Goal: Check status: Check status

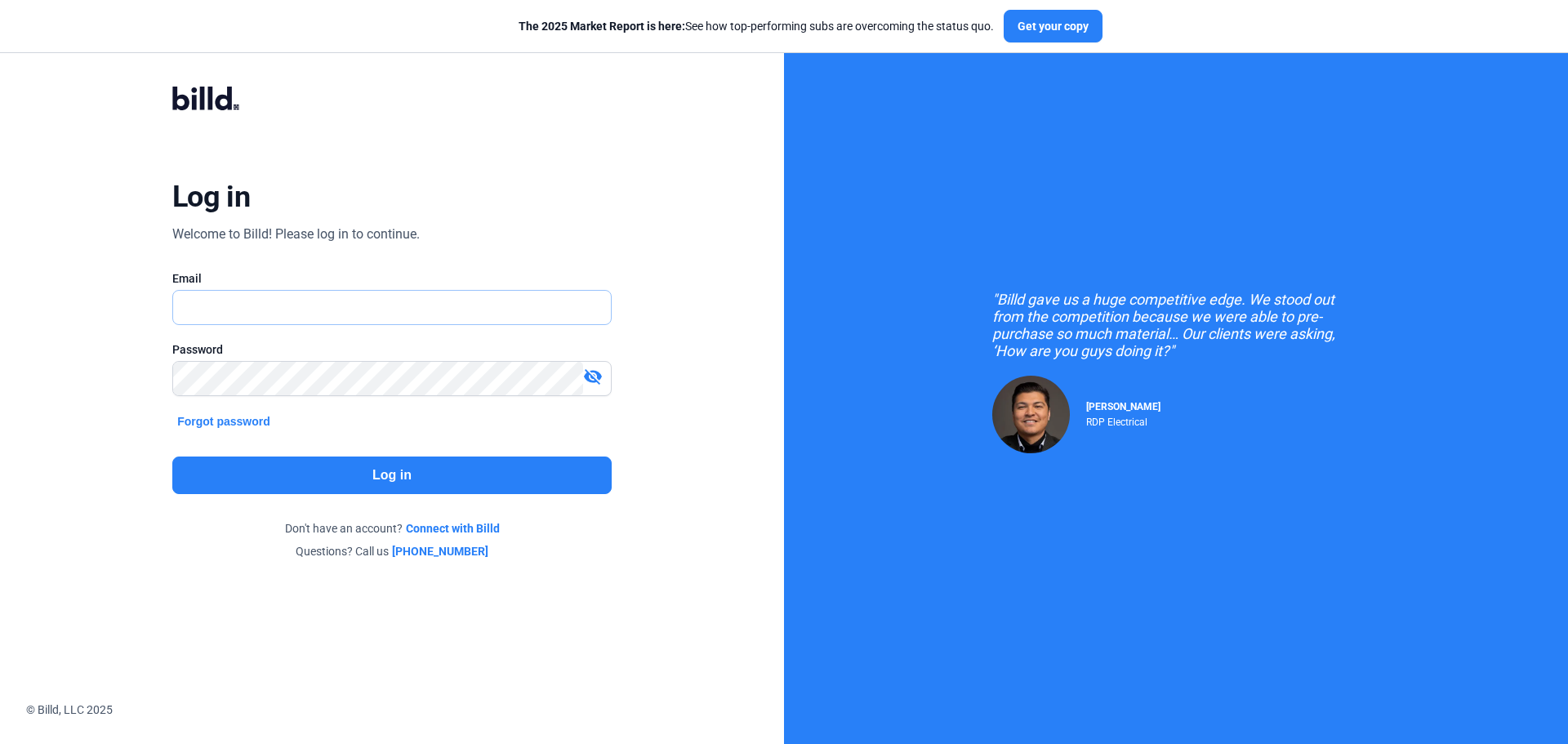
click at [284, 305] on input "text" at bounding box center [383, 307] width 420 height 33
type input "[EMAIL_ADDRESS][DOMAIN_NAME]"
click at [342, 468] on button "Log in" at bounding box center [391, 476] width 439 height 38
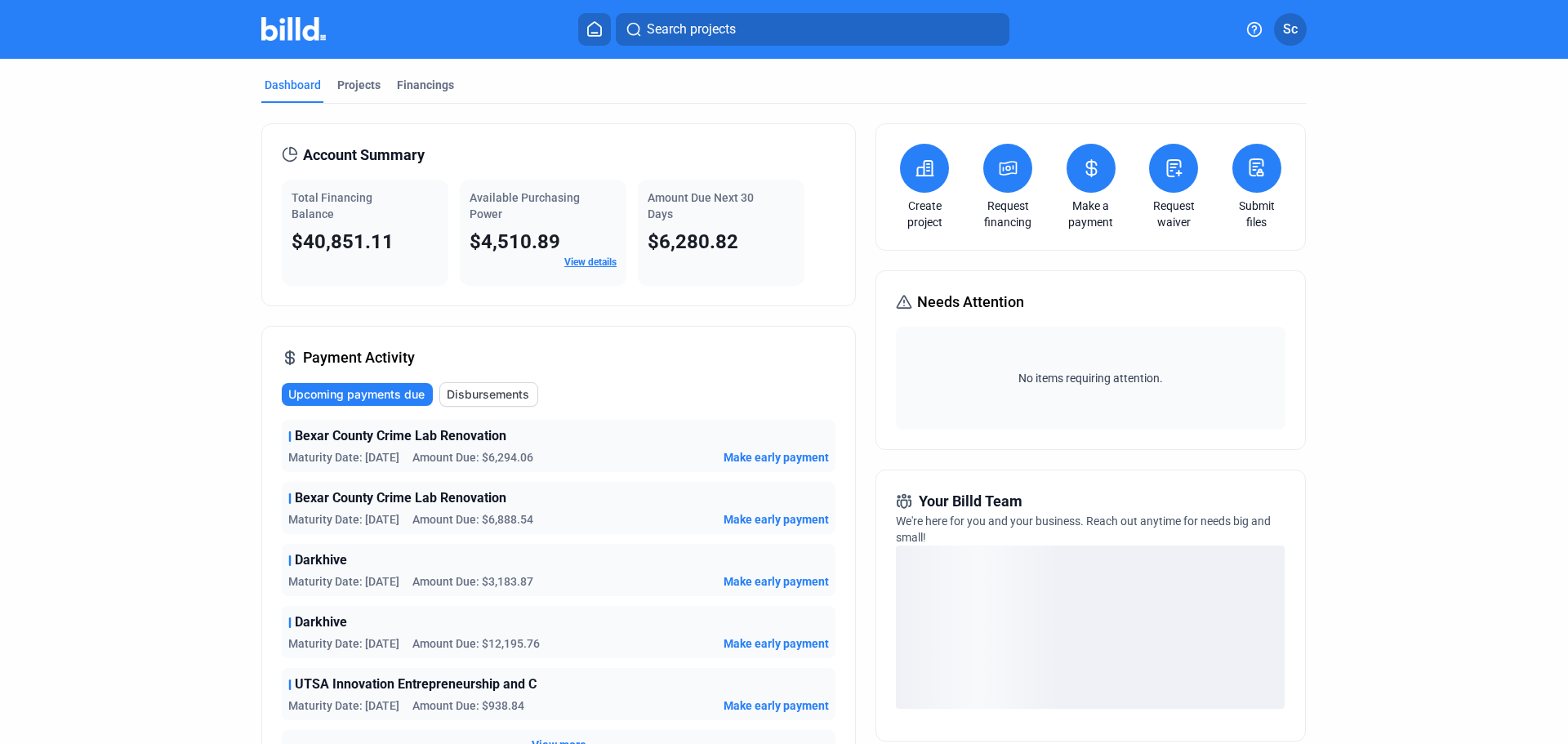
click at [368, 86] on div "Projects" at bounding box center [359, 85] width 43 height 16
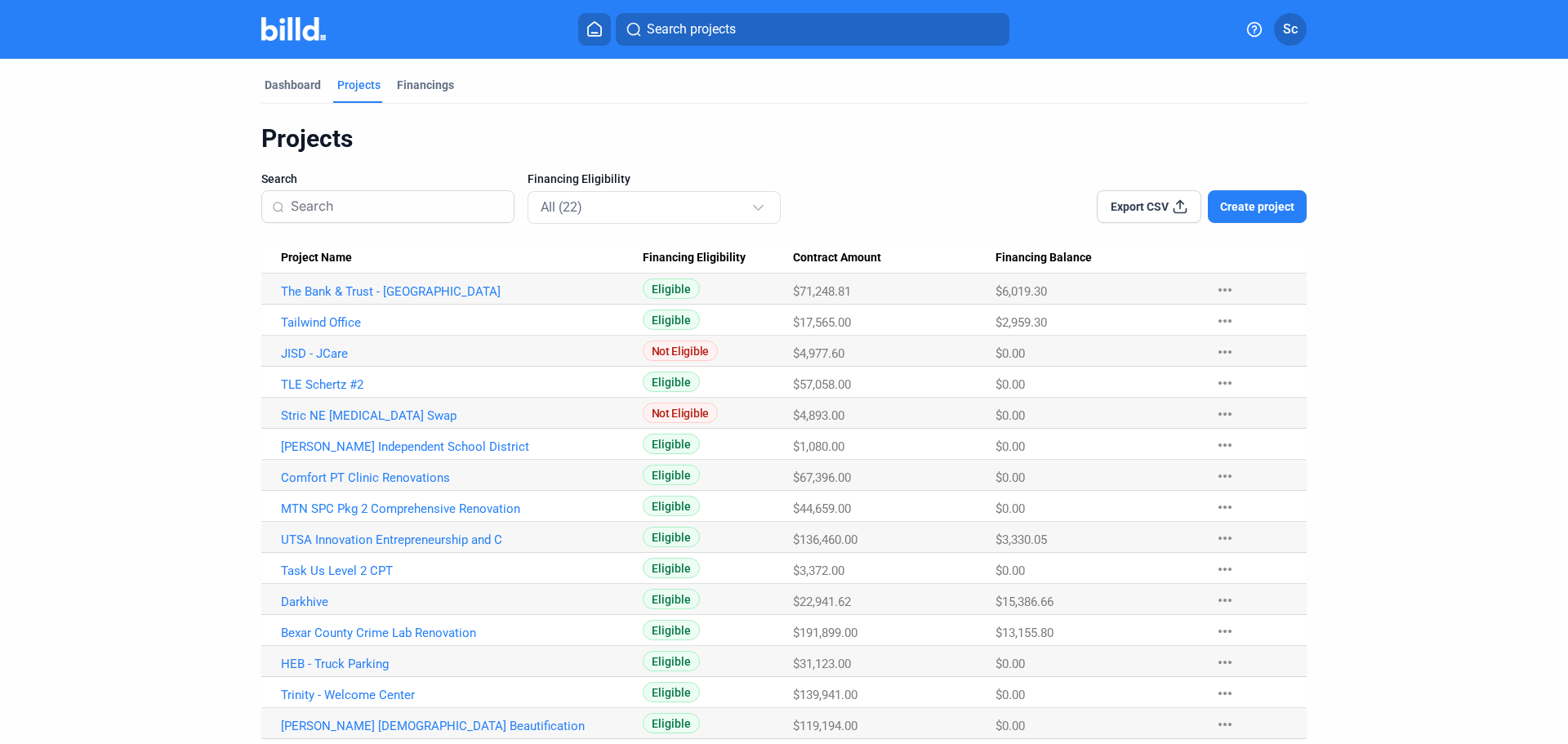
click at [398, 294] on link "The Bank & Trust - [GEOGRAPHIC_DATA]" at bounding box center [461, 292] width 362 height 14
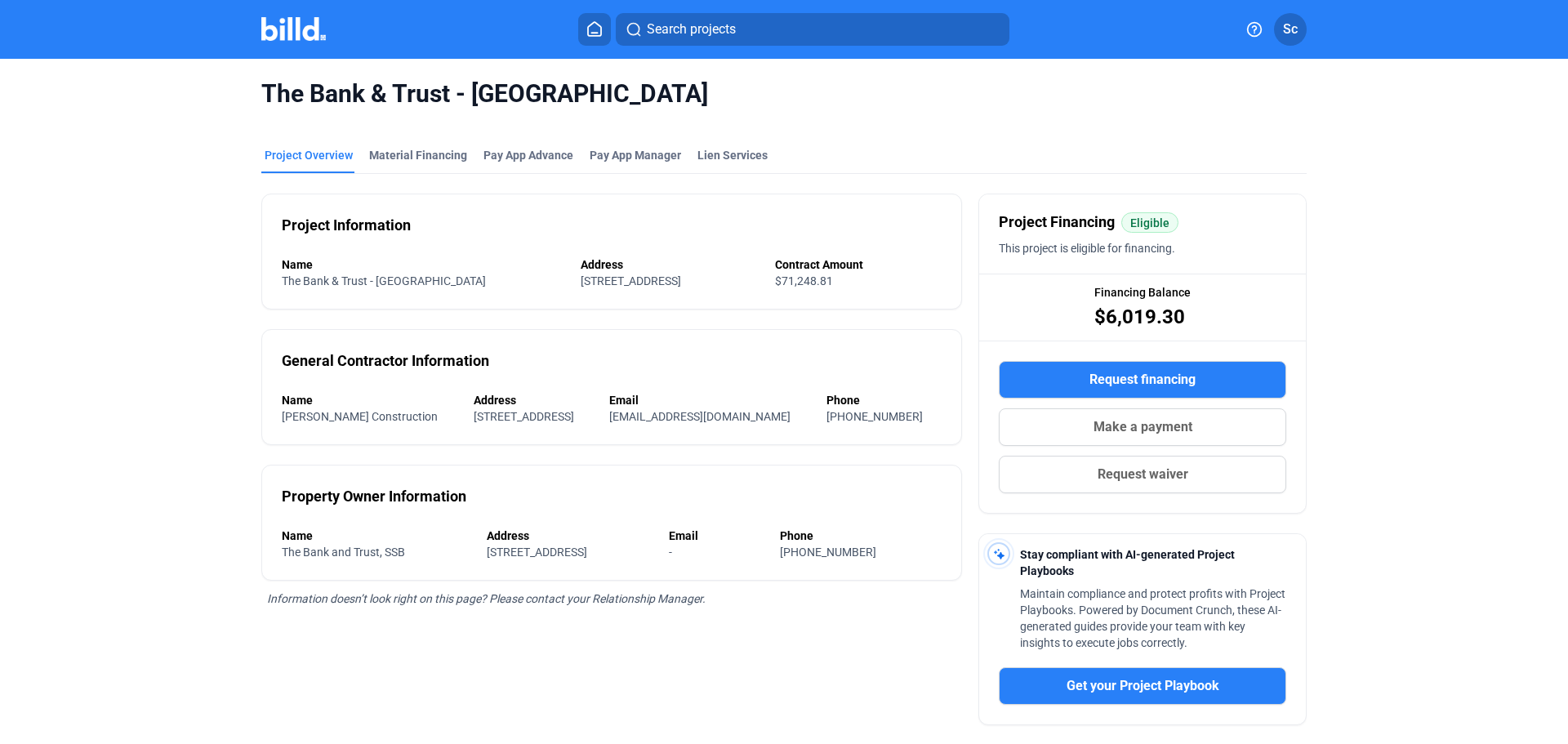
click at [424, 152] on div "Material Financing" at bounding box center [417, 155] width 98 height 16
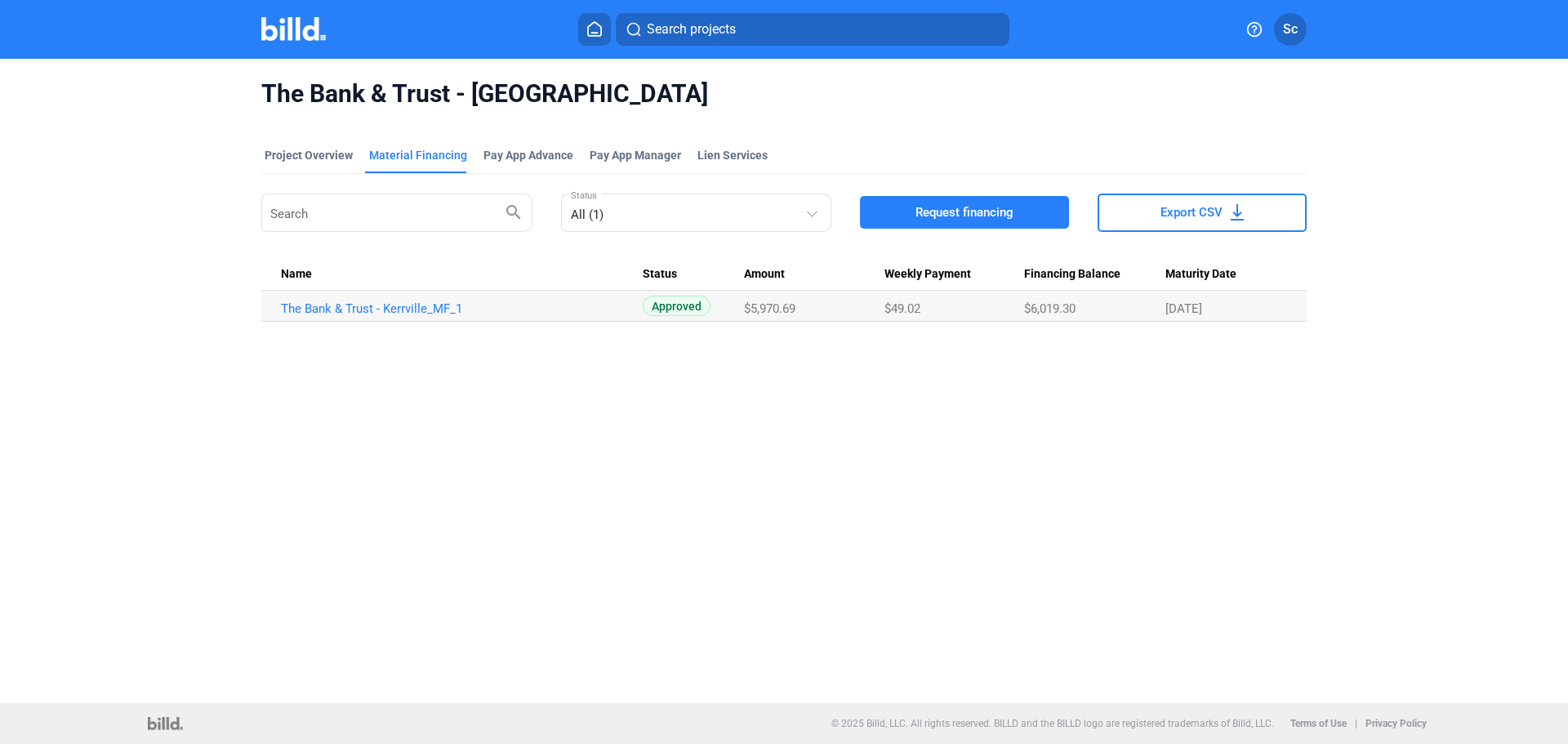
click at [411, 308] on link "The Bank & Trust - Kerrville_MF_1" at bounding box center [461, 309] width 362 height 14
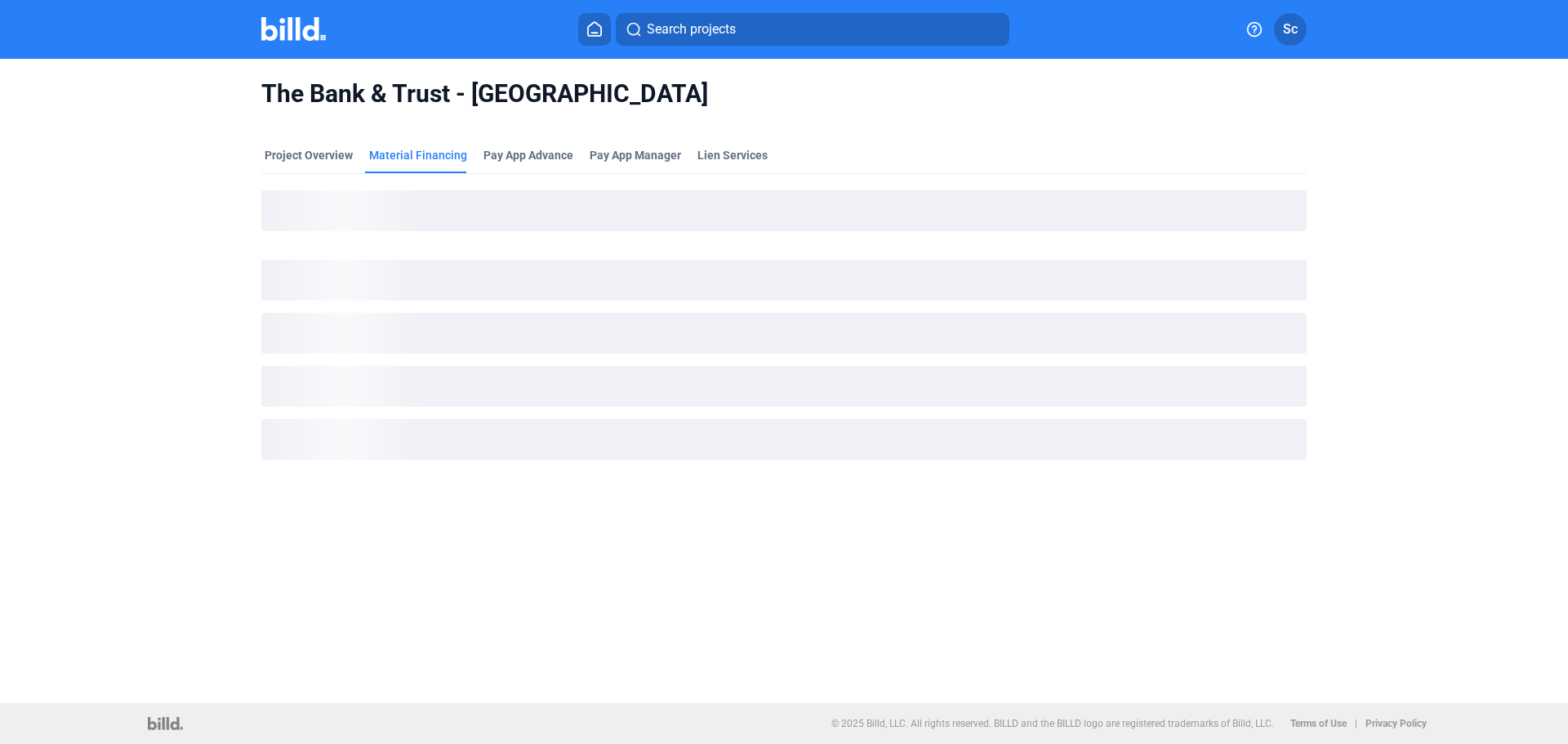
click at [298, 27] on img at bounding box center [293, 29] width 65 height 23
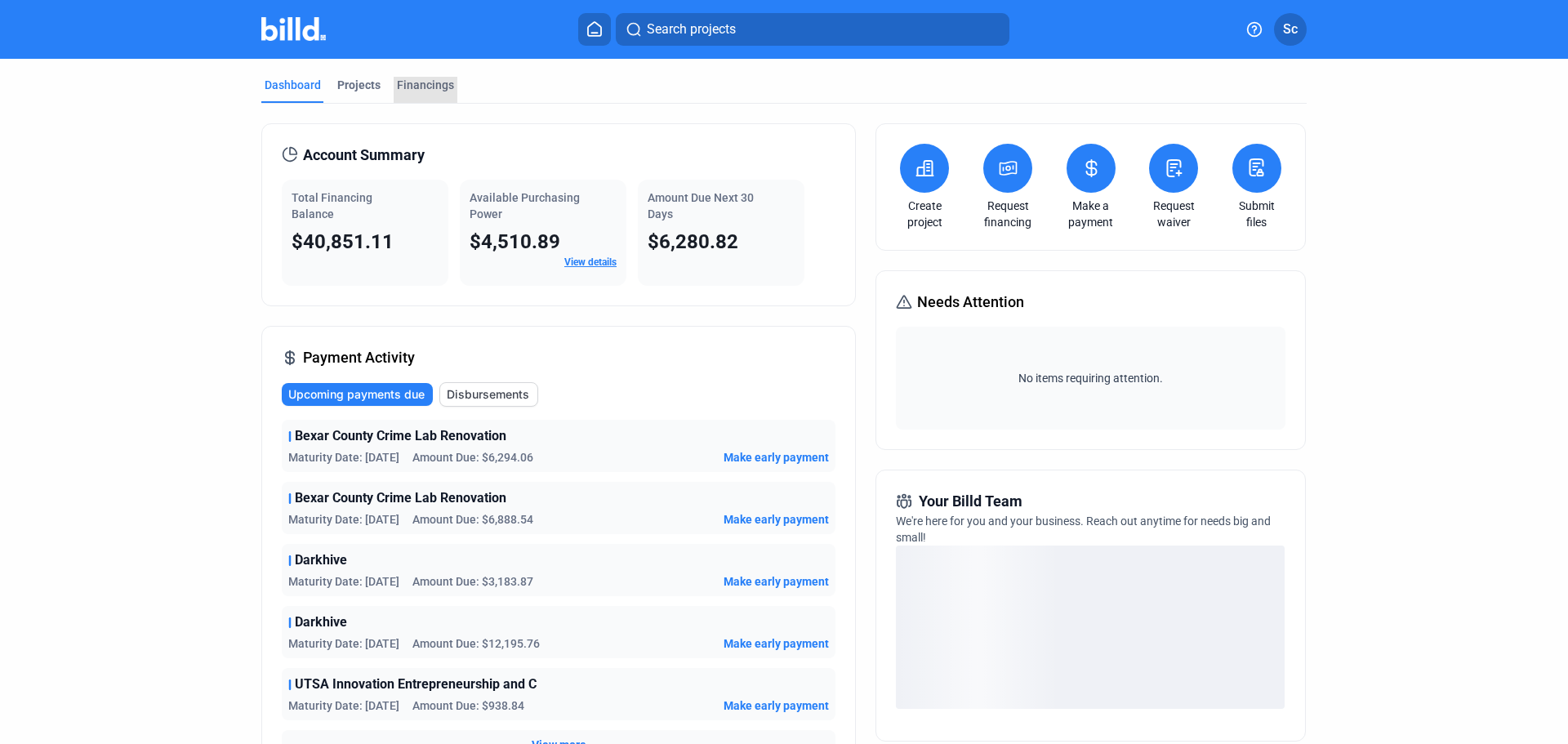
click at [439, 84] on div "Financings" at bounding box center [425, 85] width 57 height 16
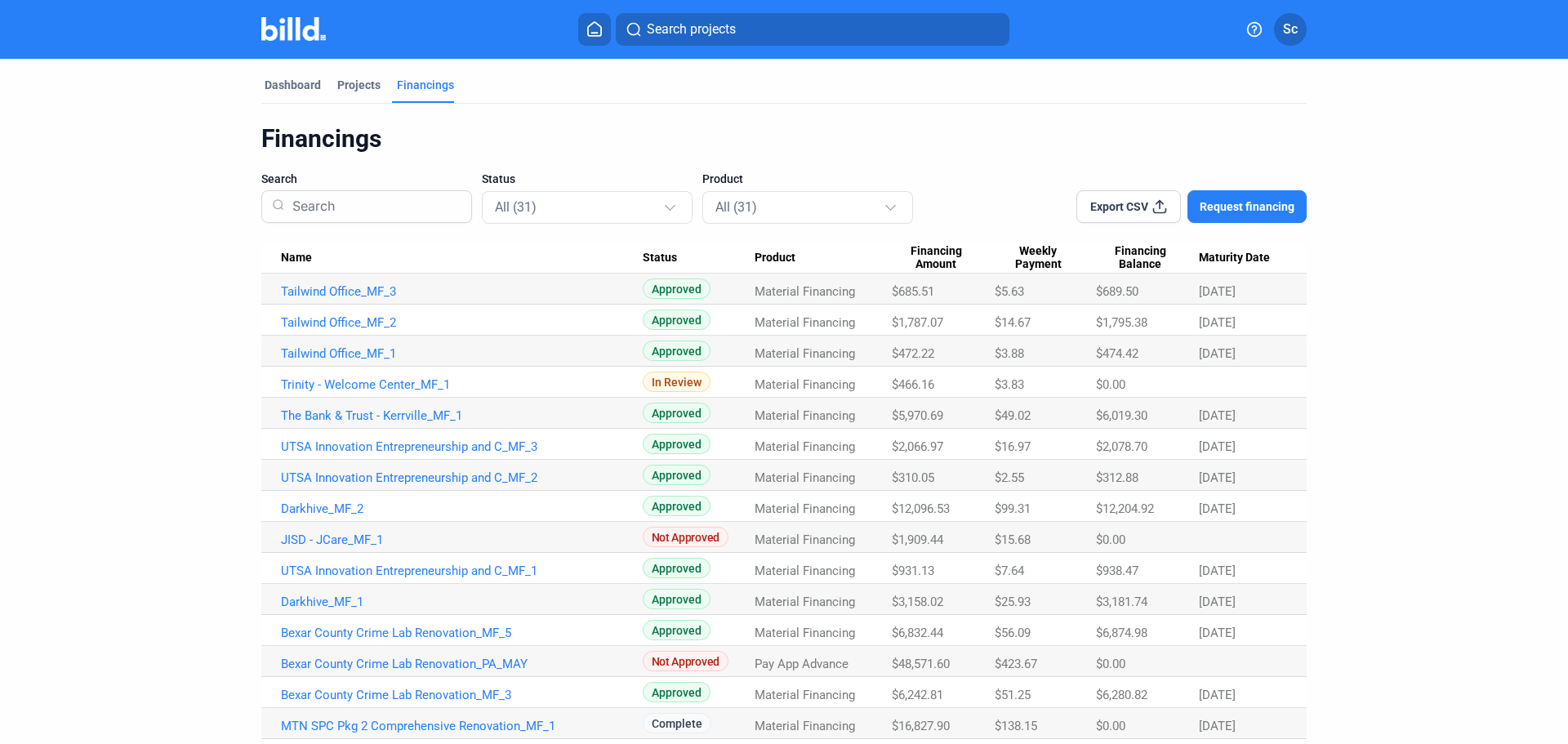
click at [411, 385] on link "Trinity - Welcome Center_MF_1" at bounding box center [461, 384] width 362 height 14
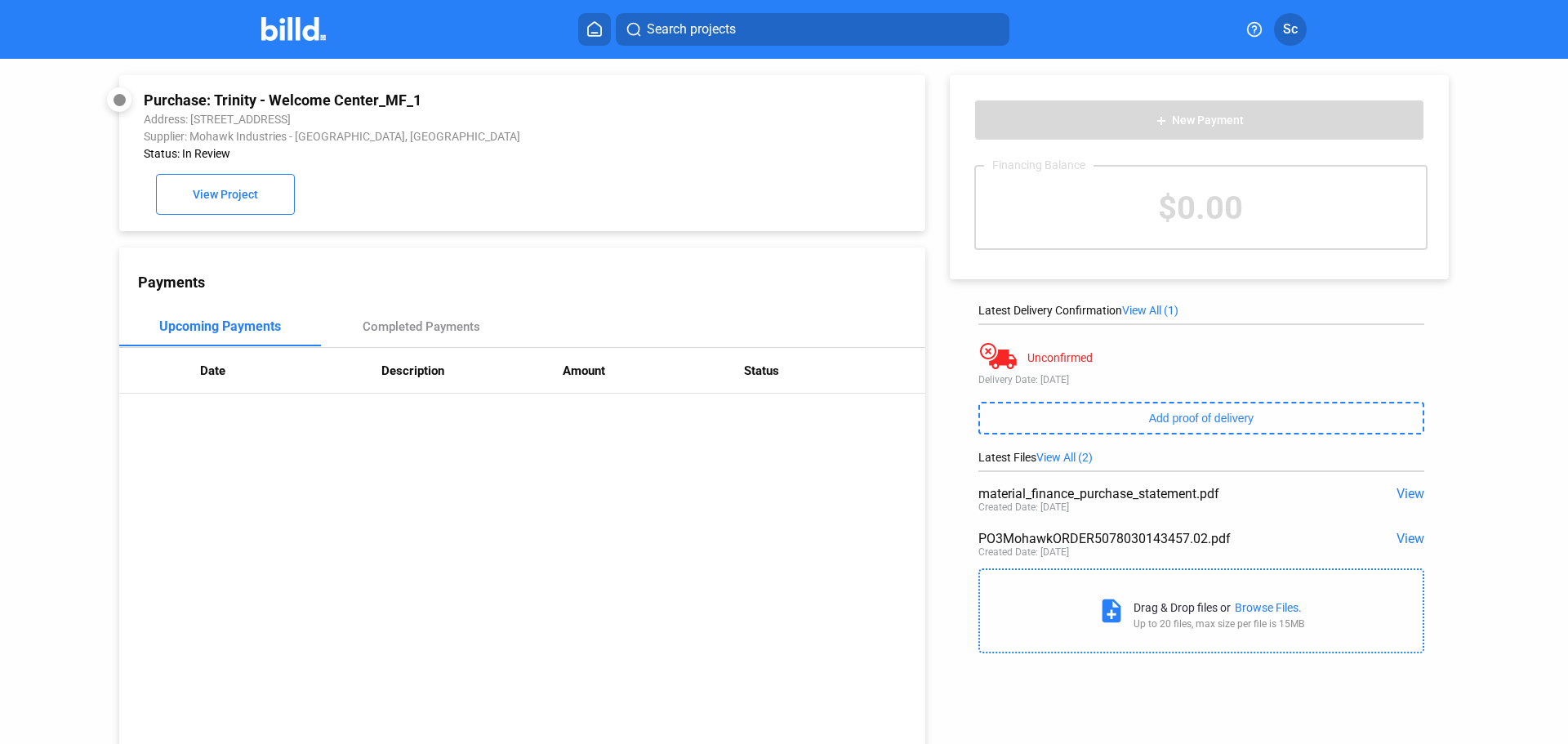
click at [1406, 545] on span "View" at bounding box center [1410, 538] width 28 height 15
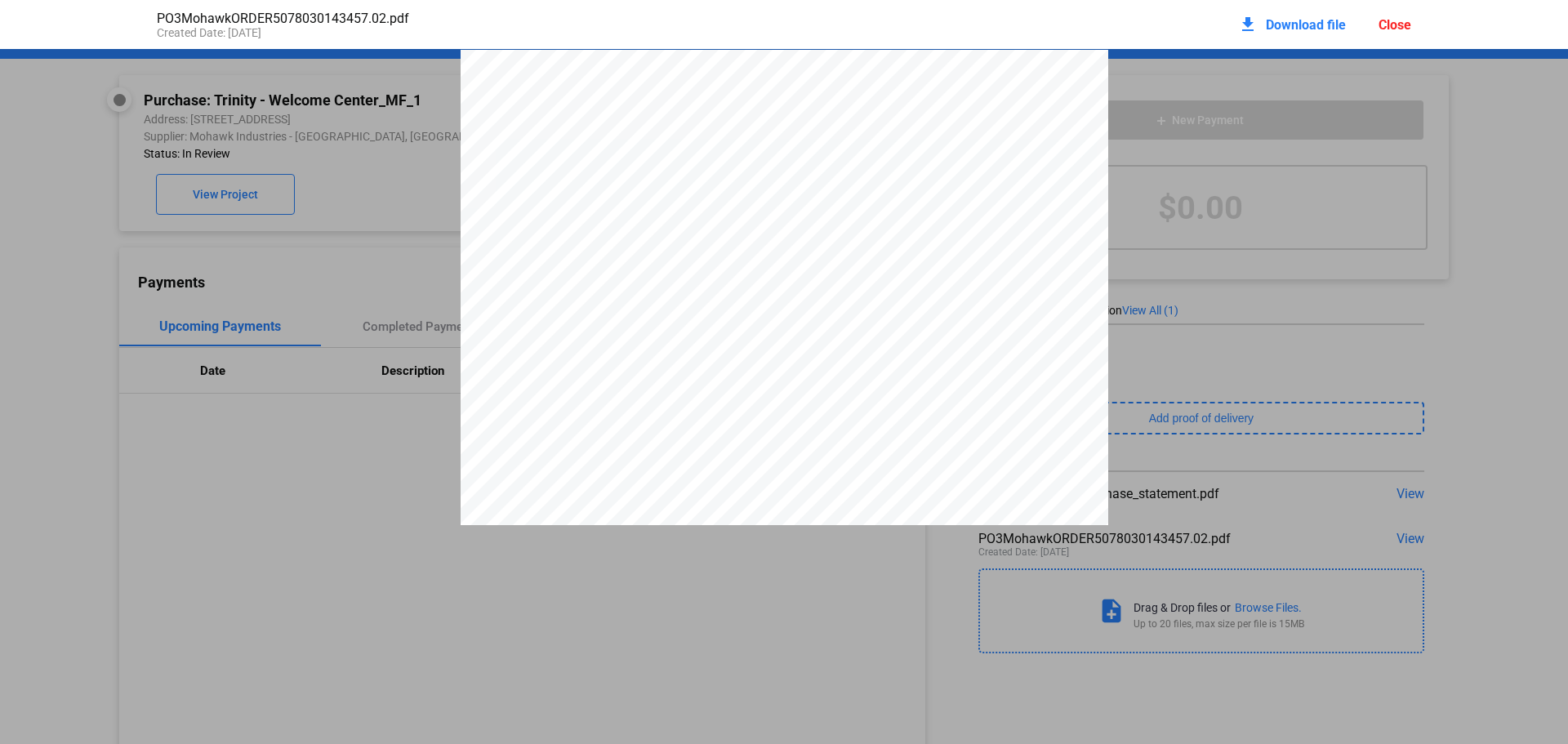
drag, startPoint x: 609, startPoint y: 148, endPoint x: 624, endPoint y: 149, distance: 15.0
click at [624, 150] on div "ORDER # 5078030143 SHIP COMPLETE ORDER Order Status : IN PRODUCTION , SCHEDULED…" at bounding box center [784, 507] width 647 height 916
click at [608, 151] on div "ORDER # 5078030143 SHIP COMPLETE ORDER Order Status : IN PRODUCTION , SCHEDULED…" at bounding box center [784, 507] width 647 height 916
drag, startPoint x: 608, startPoint y: 151, endPoint x: 598, endPoint y: 150, distance: 10.0
click at [597, 151] on div "ORDER # 5078030143 SHIP COMPLETE ORDER Order Status : IN PRODUCTION , SCHEDULED…" at bounding box center [784, 507] width 647 height 916
